Goal: Find specific page/section: Find specific page/section

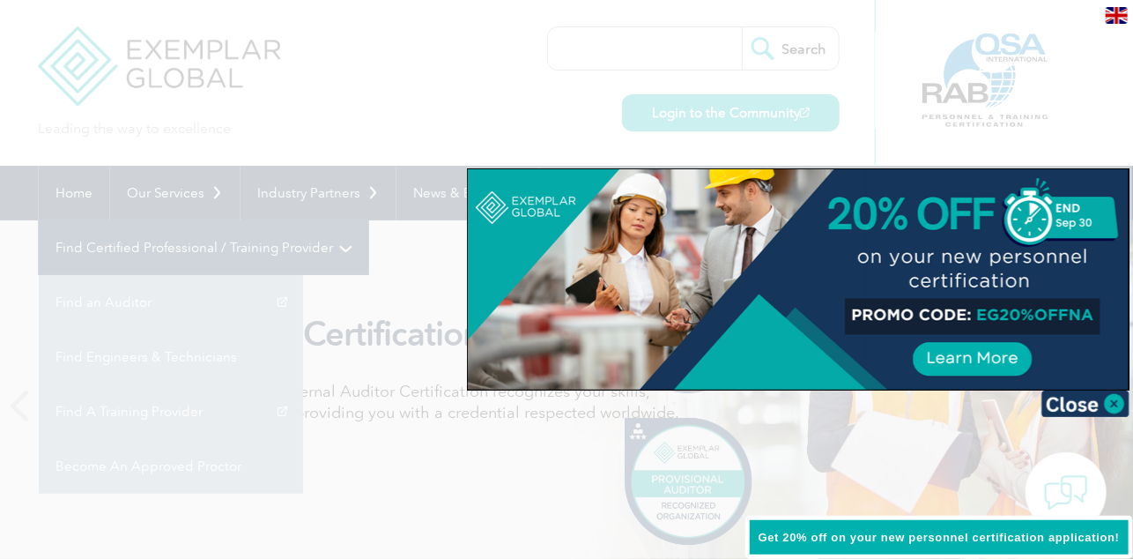
click at [844, 197] on div at bounding box center [798, 279] width 661 height 220
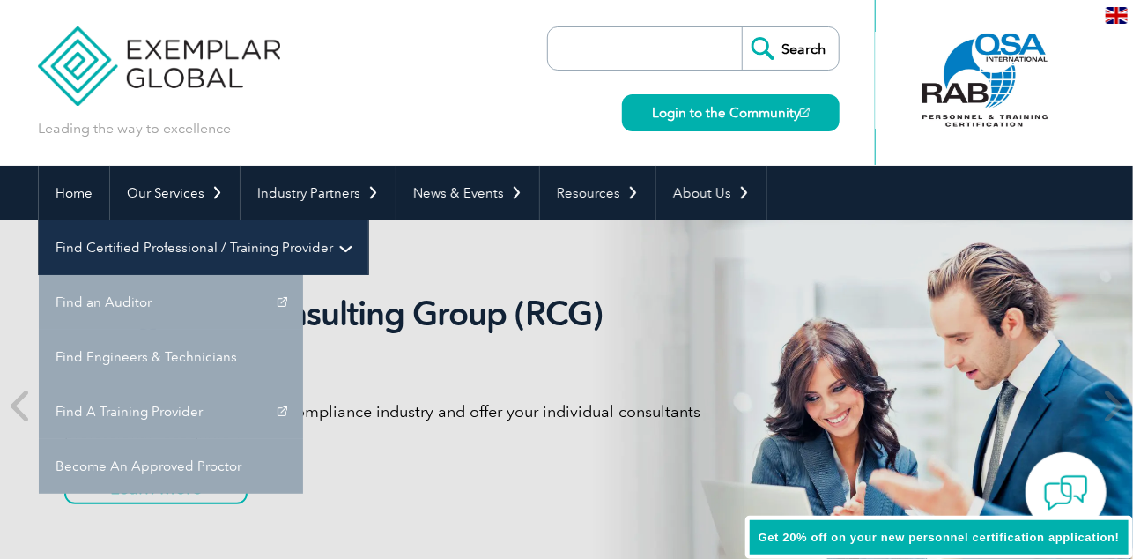
click at [368, 220] on link "Find Certified Professional / Training Provider" at bounding box center [204, 247] width 330 height 55
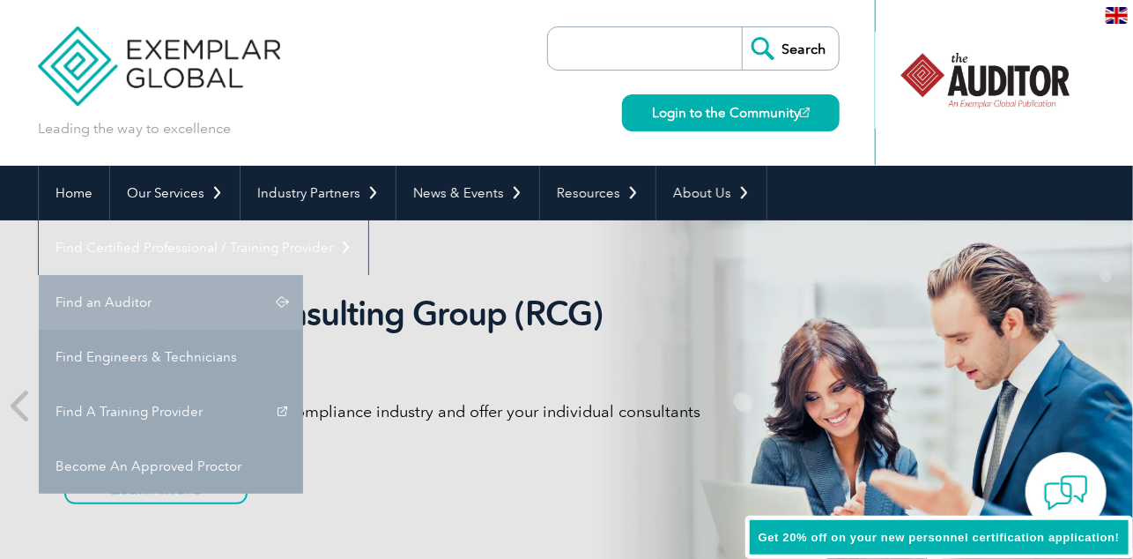
click at [303, 275] on link "Find an Auditor" at bounding box center [171, 302] width 264 height 55
